Goal: Navigation & Orientation: Find specific page/section

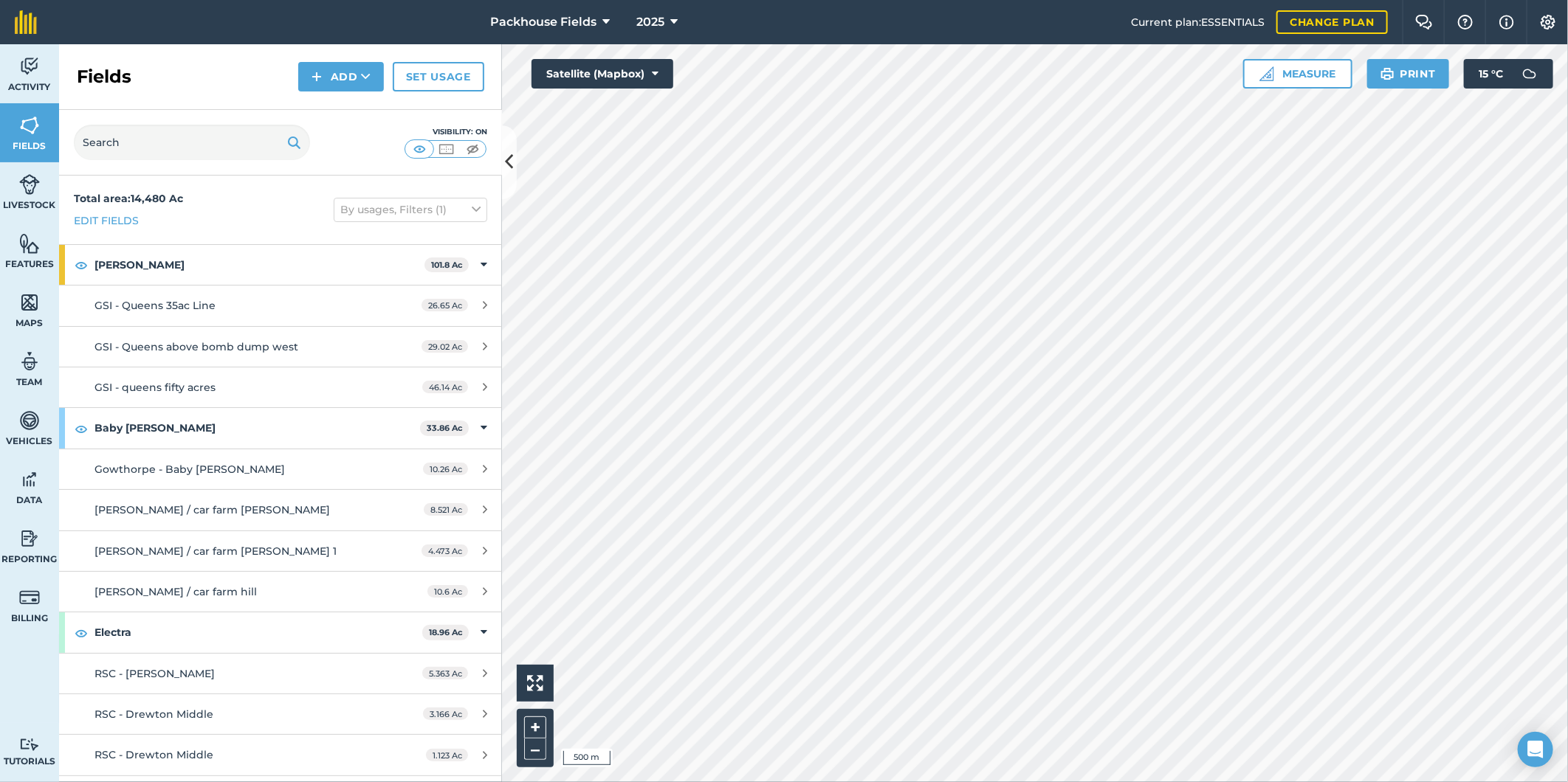
click at [1021, 8] on div "Packhouse Fields 2025 Current plan : ESSENTIALS Change plan Farm Chat Help Info…" at bounding box center [784, 391] width 1568 height 782
click at [633, 68] on button "Satellite (Mapbox)" at bounding box center [602, 73] width 142 height 29
click at [622, 102] on button "Satellite (Azure)" at bounding box center [602, 103] width 142 height 29
click at [633, 74] on button "Satellite (Azure)" at bounding box center [602, 73] width 142 height 29
click at [628, 166] on button "Road map (Azure)" at bounding box center [602, 162] width 142 height 29
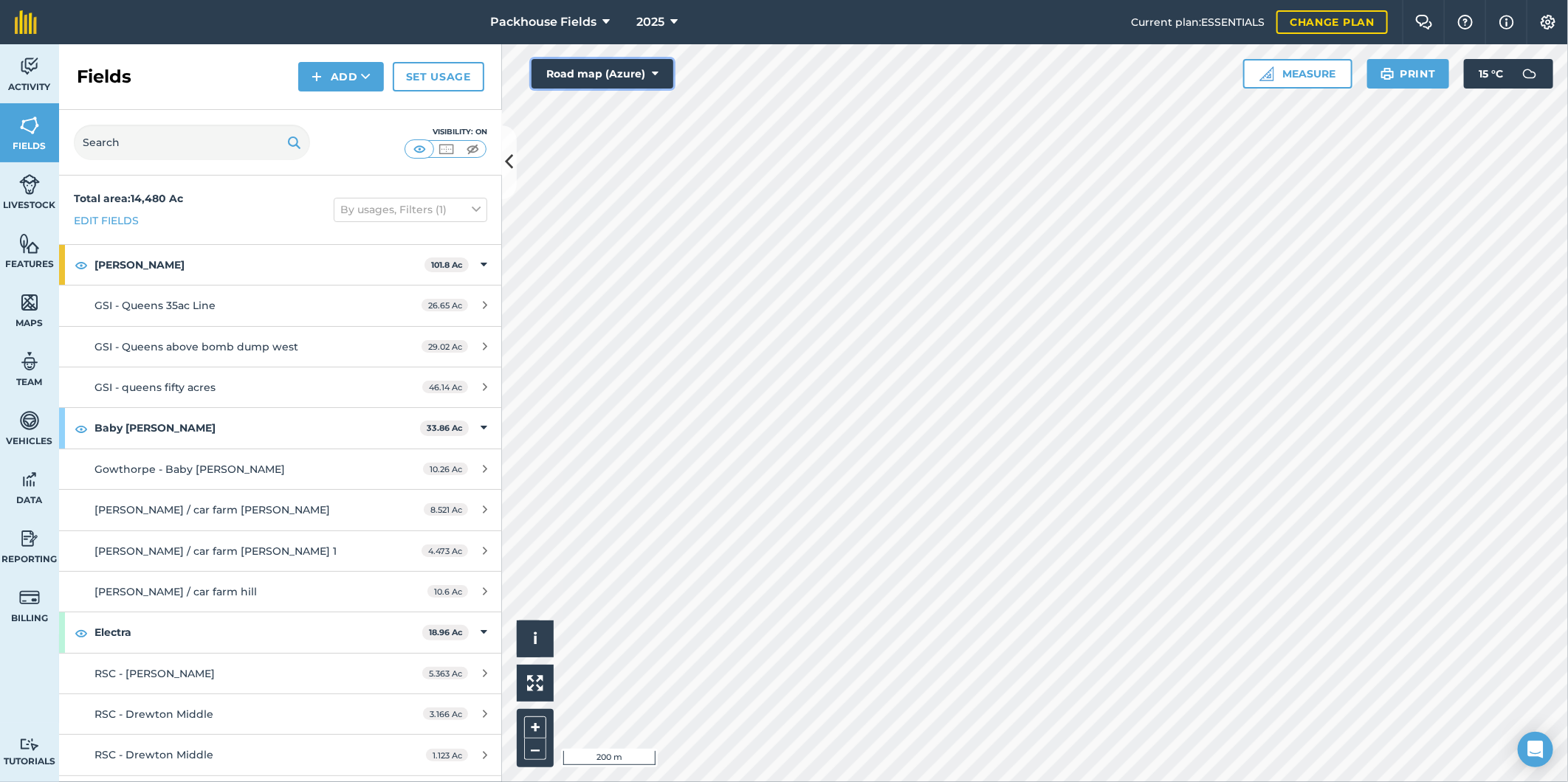
click at [624, 72] on button "Road map (Azure)" at bounding box center [602, 73] width 142 height 29
click at [633, 193] on button "OpenStreetMap" at bounding box center [602, 191] width 142 height 29
click at [638, 74] on button "OpenStreetMap" at bounding box center [602, 73] width 142 height 29
click at [652, 105] on button "Satellite (Azure)" at bounding box center [602, 103] width 142 height 29
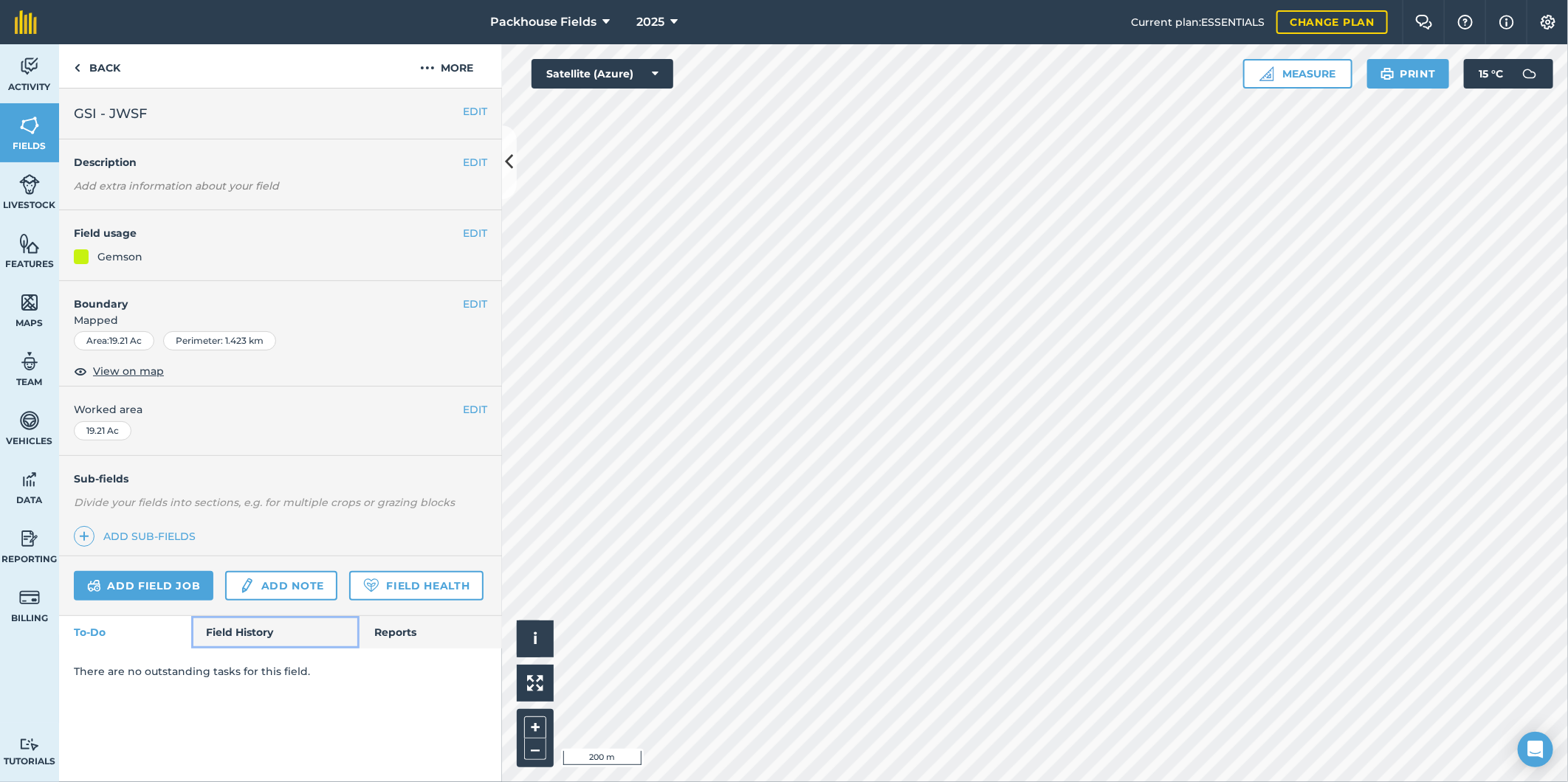
click at [238, 635] on link "Field History" at bounding box center [275, 632] width 167 height 32
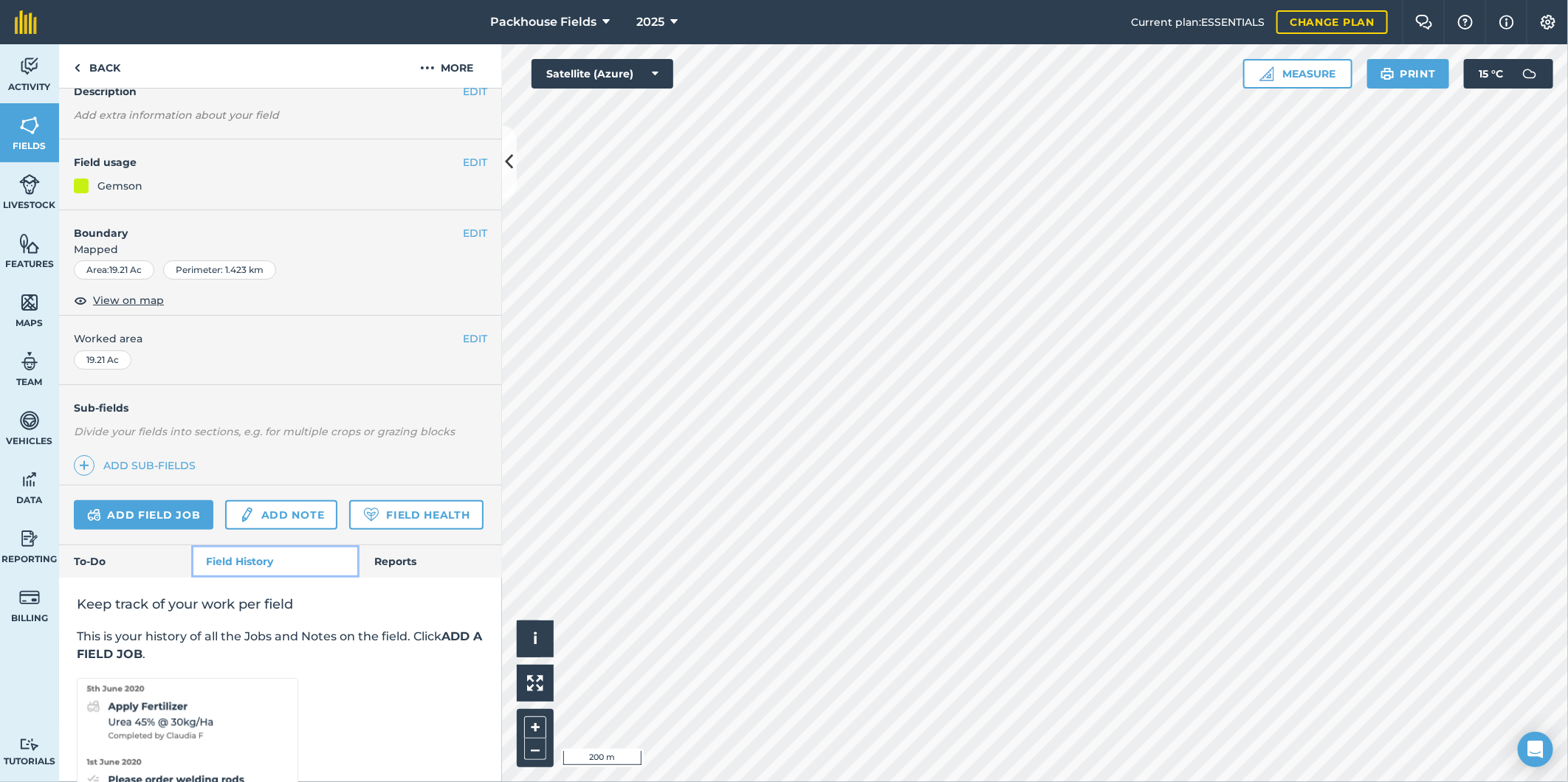
scroll to position [170, 0]
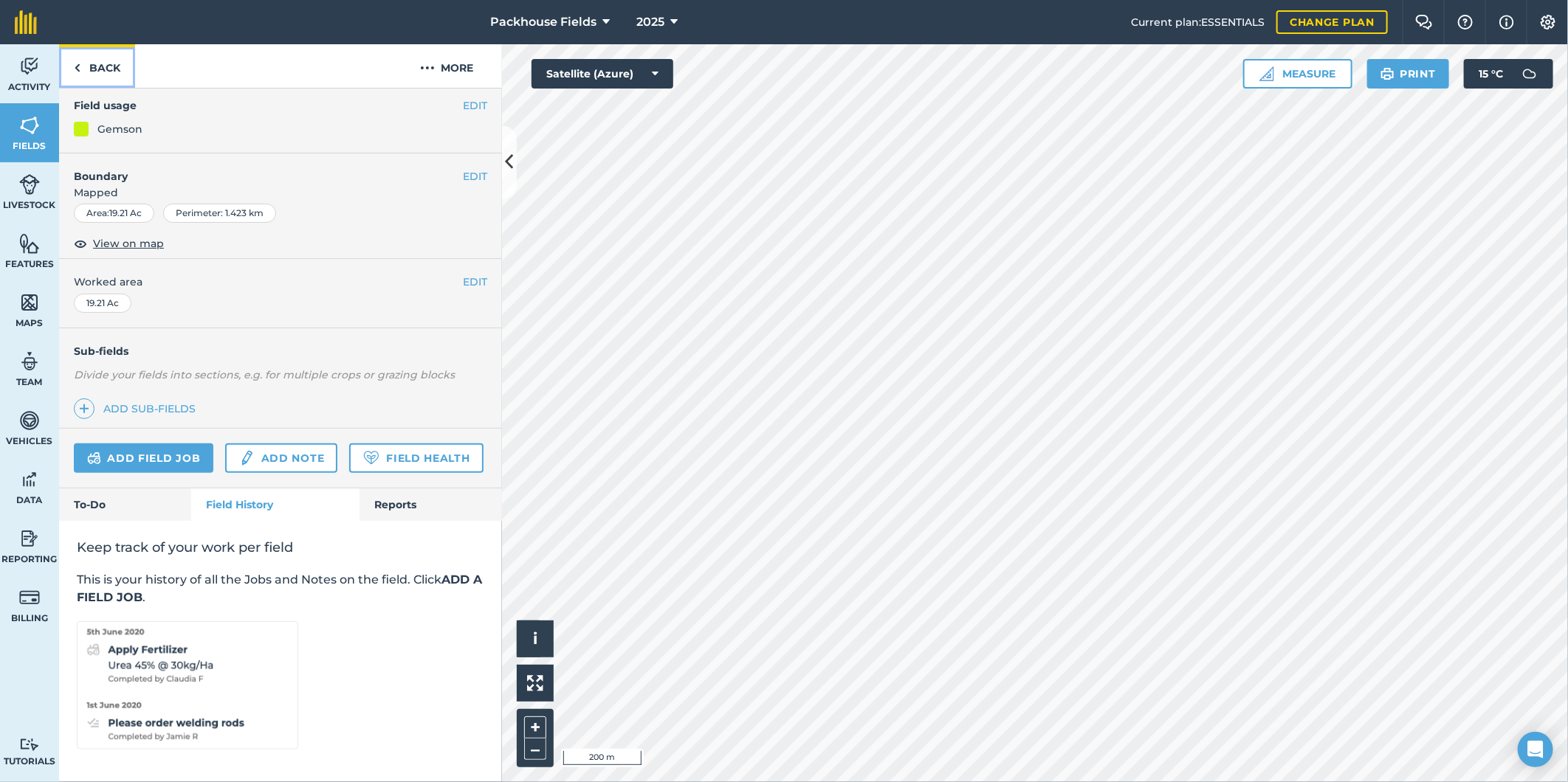
click at [94, 73] on link "Back" at bounding box center [97, 65] width 76 height 43
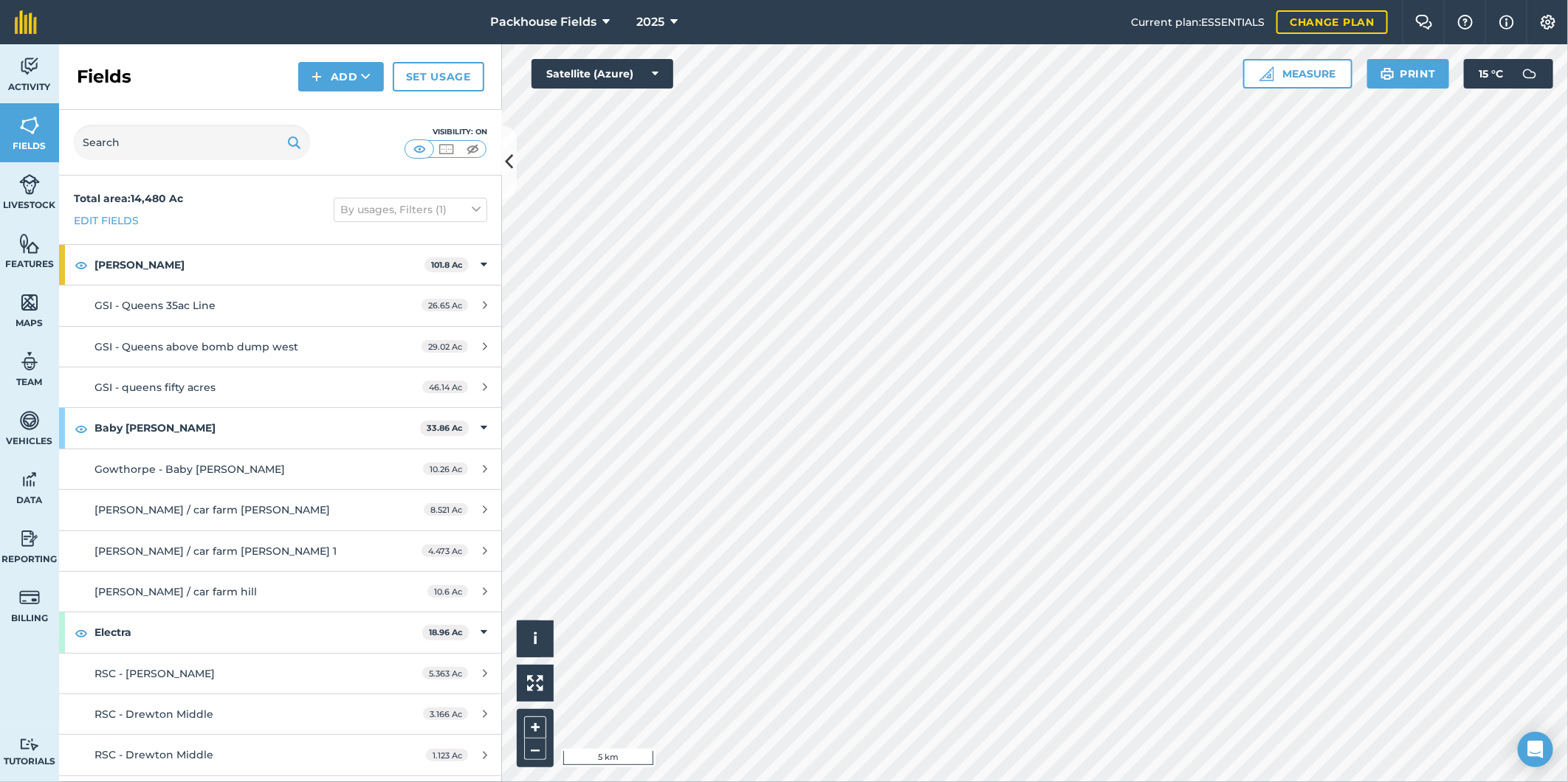
click at [973, 781] on html "Packhouse Fields 2025 Current plan : ESSENTIALS Change plan Farm Chat Help Info…" at bounding box center [784, 391] width 1568 height 782
click at [608, 70] on button "Satellite (Azure)" at bounding box center [602, 73] width 142 height 29
click at [623, 131] on button "Satellite (Mapbox)" at bounding box center [602, 133] width 142 height 29
click at [636, 84] on button "Satellite (Mapbox)" at bounding box center [602, 73] width 142 height 29
click at [638, 106] on button "Satellite (Azure)" at bounding box center [602, 103] width 142 height 29
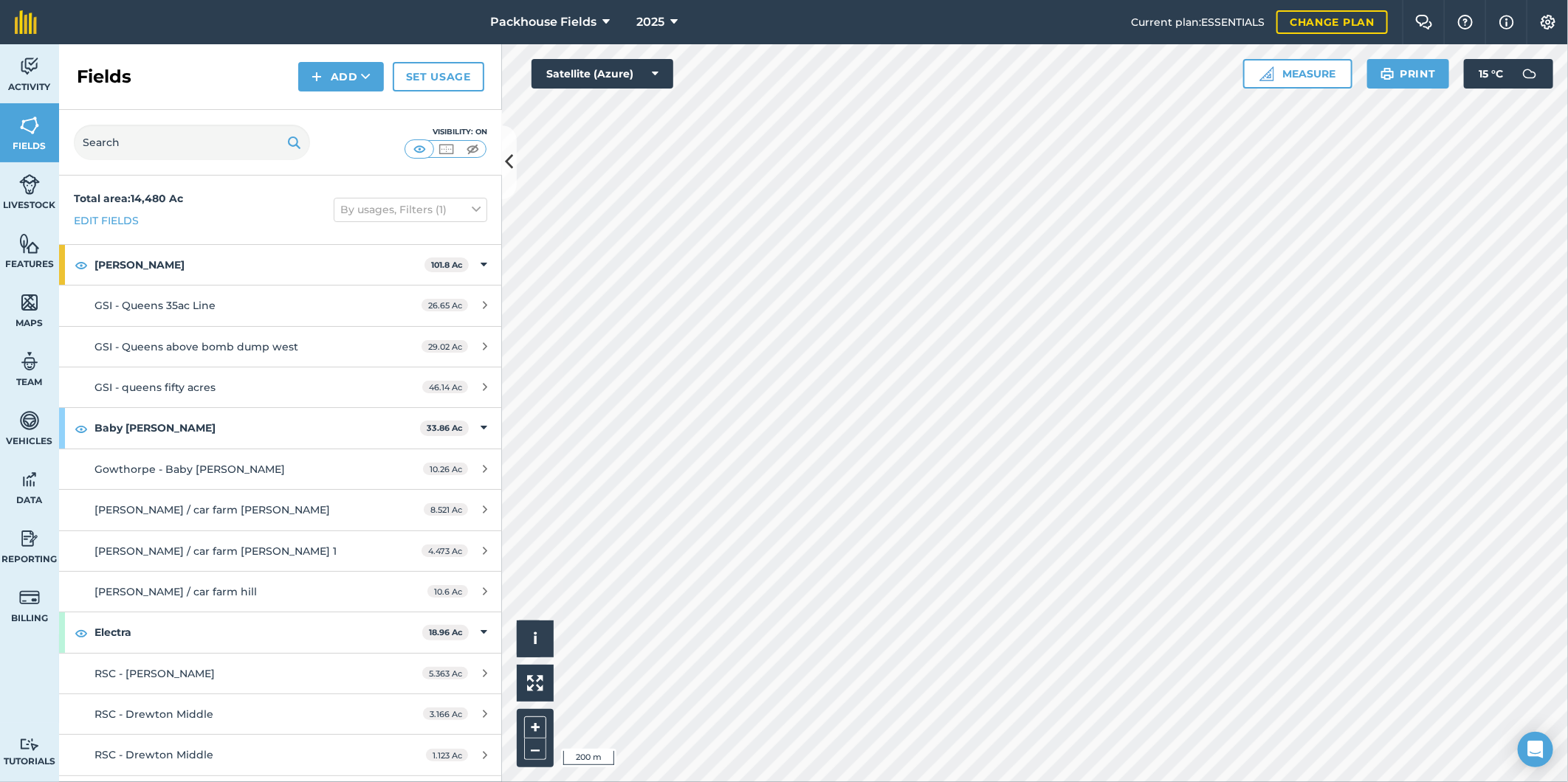
click at [1136, 781] on html "Packhouse Fields 2025 Current plan : ESSENTIALS Change plan Farm Chat Help Info…" at bounding box center [784, 391] width 1568 height 782
